Goal: Navigation & Orientation: Find specific page/section

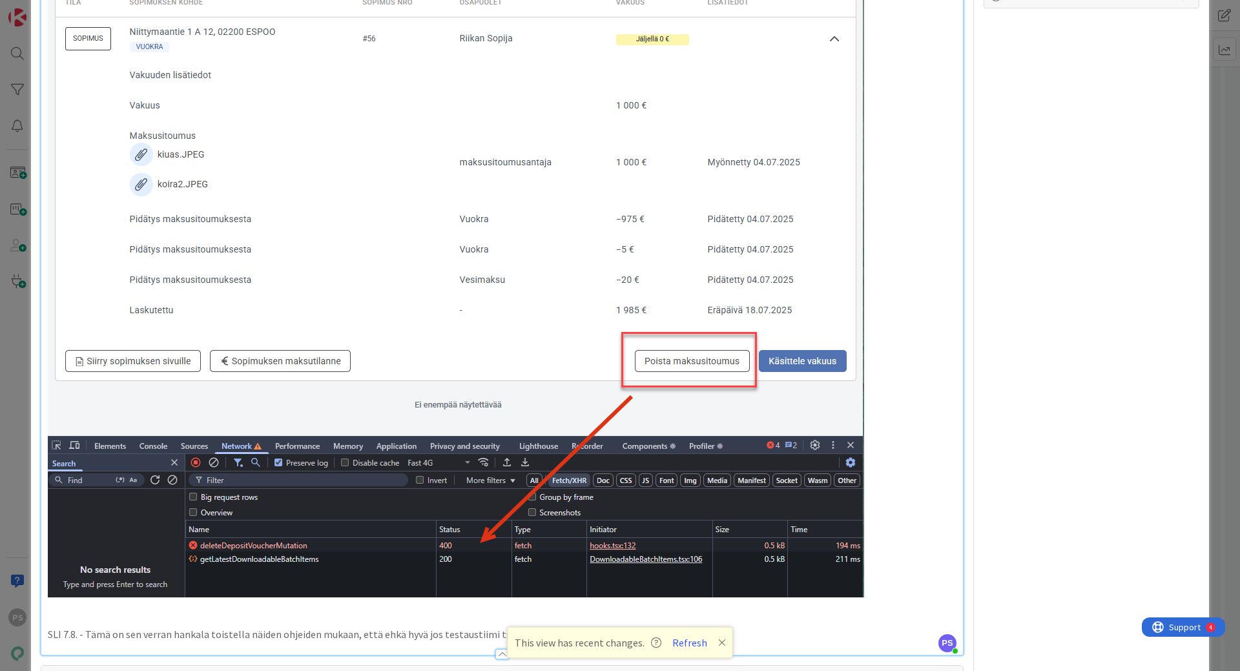
scroll to position [747, 0]
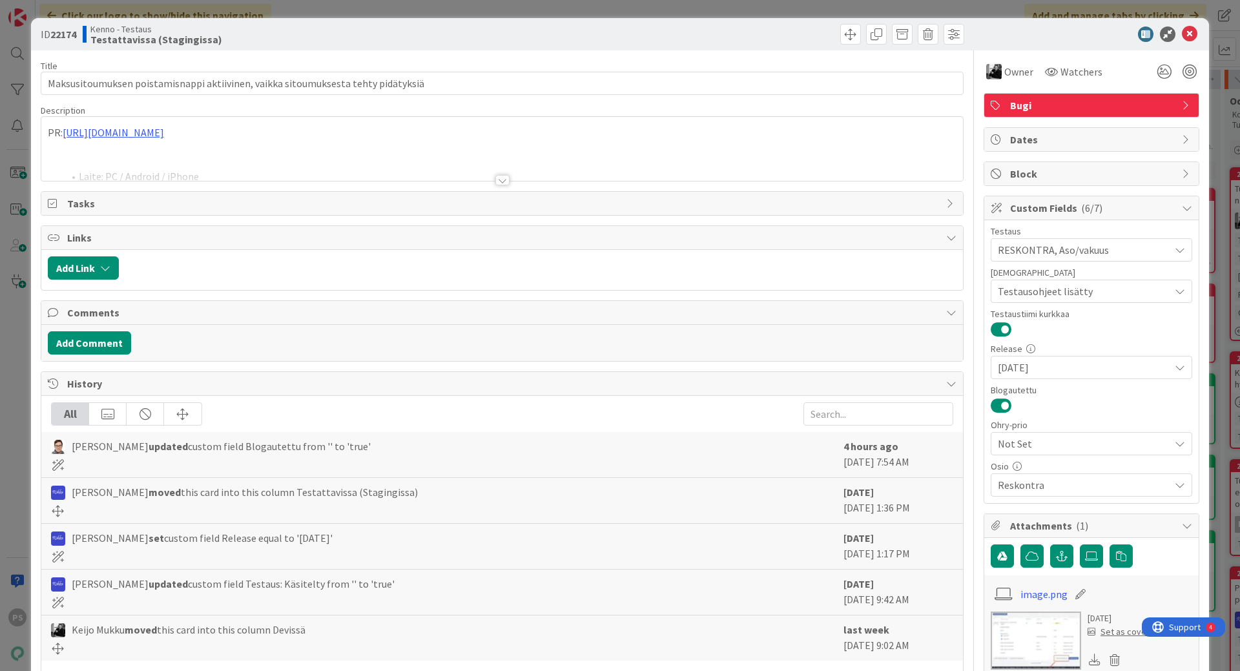
click at [497, 182] on div at bounding box center [502, 180] width 14 height 10
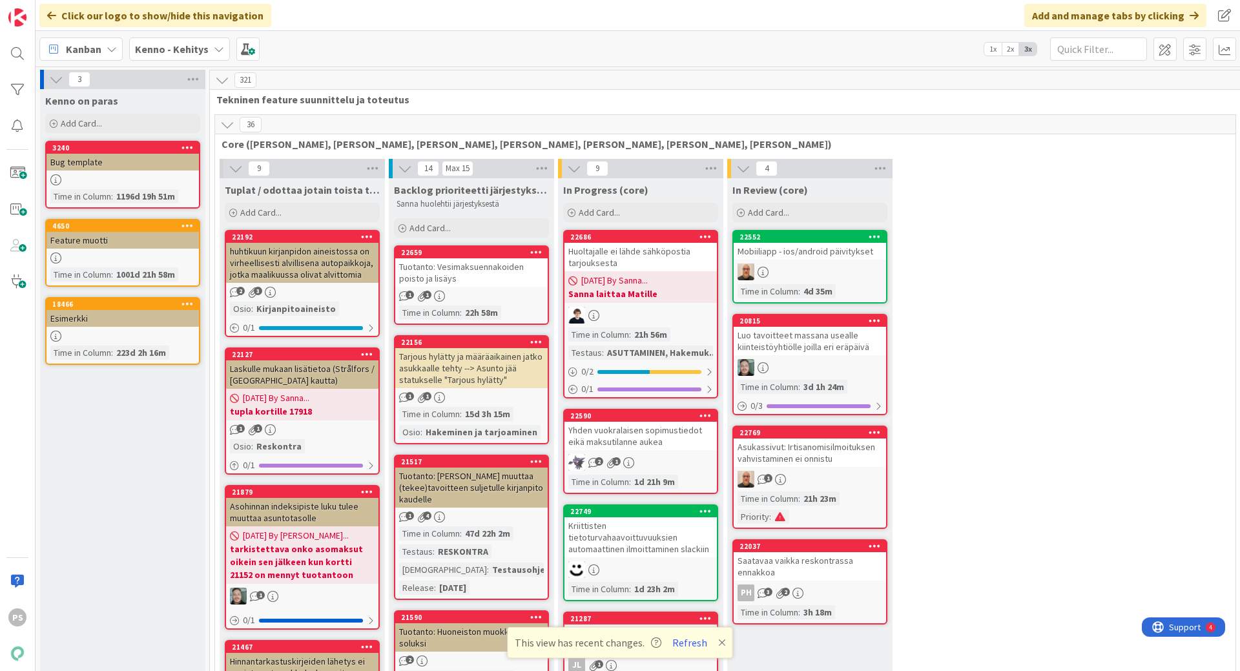
click at [217, 46] on icon at bounding box center [219, 49] width 10 height 10
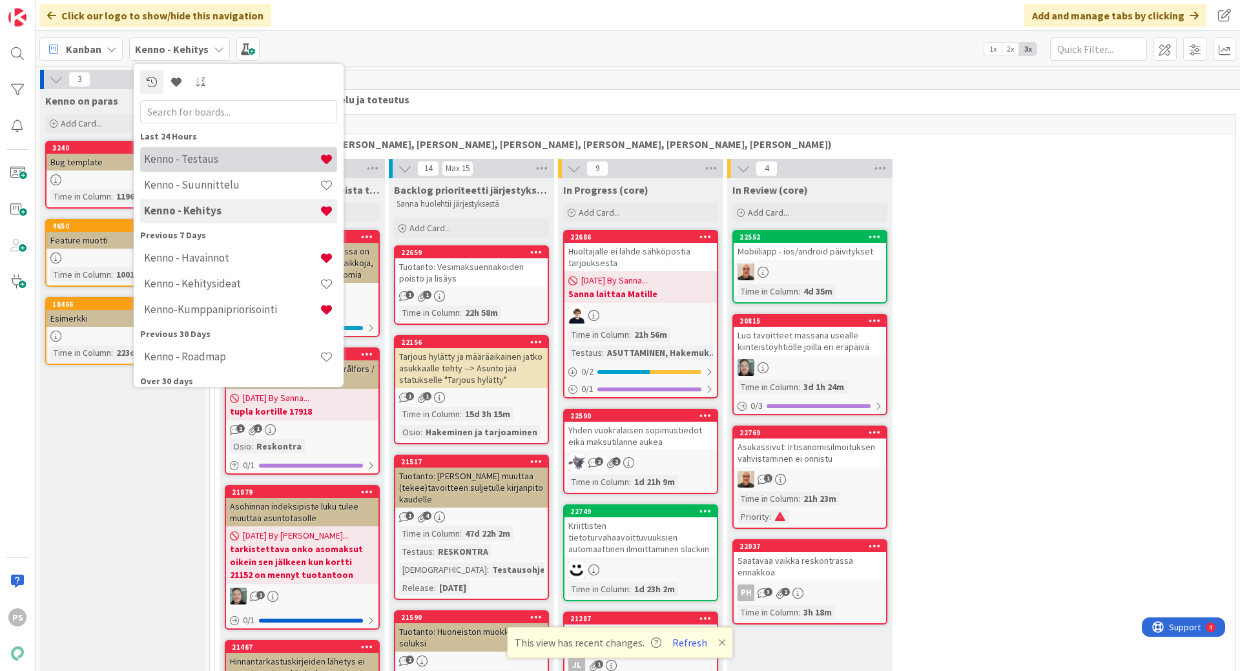
click at [177, 157] on h4 "Kenno - Testaus" at bounding box center [232, 158] width 176 height 13
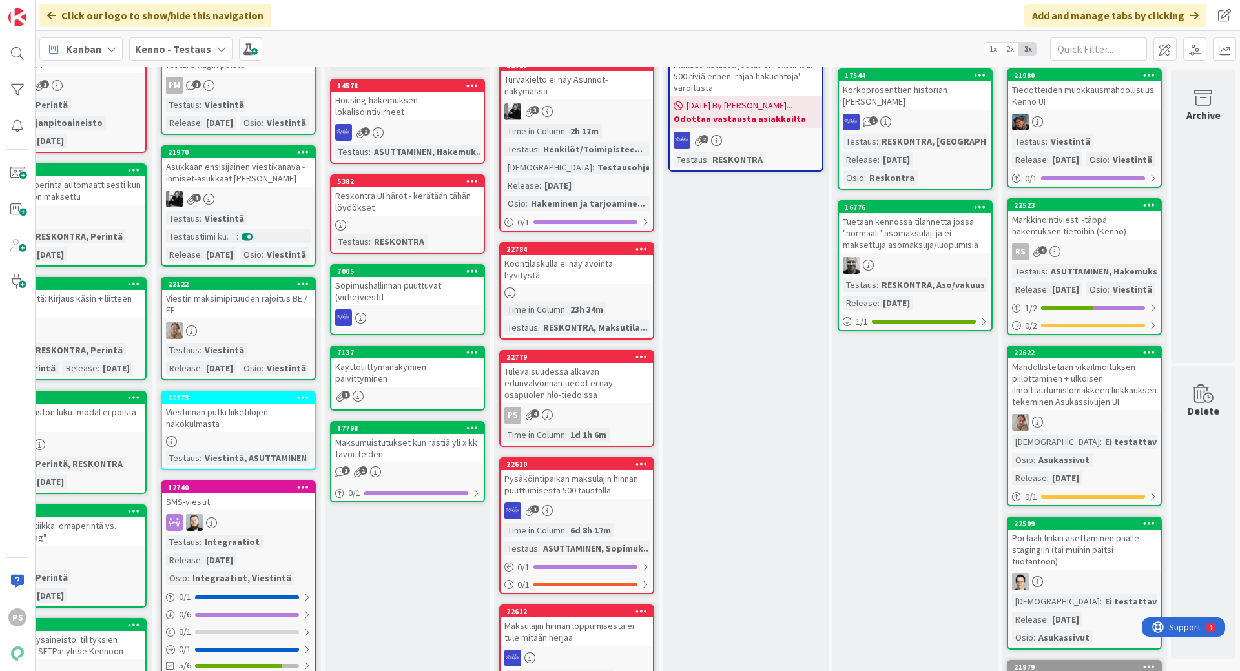
scroll to position [0, 740]
